Goal: Task Accomplishment & Management: Manage account settings

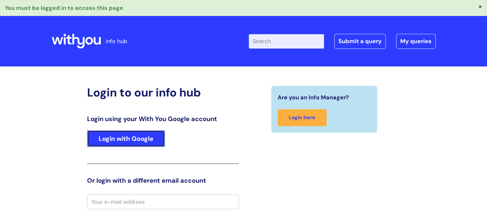
click at [131, 141] on link "Login with Google" at bounding box center [126, 139] width 78 height 17
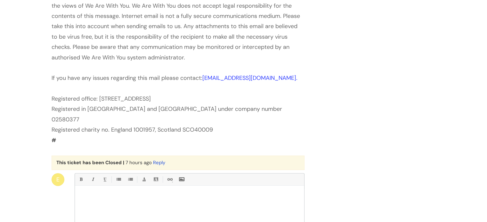
scroll to position [350, 0]
